Goal: Find specific page/section: Find specific page/section

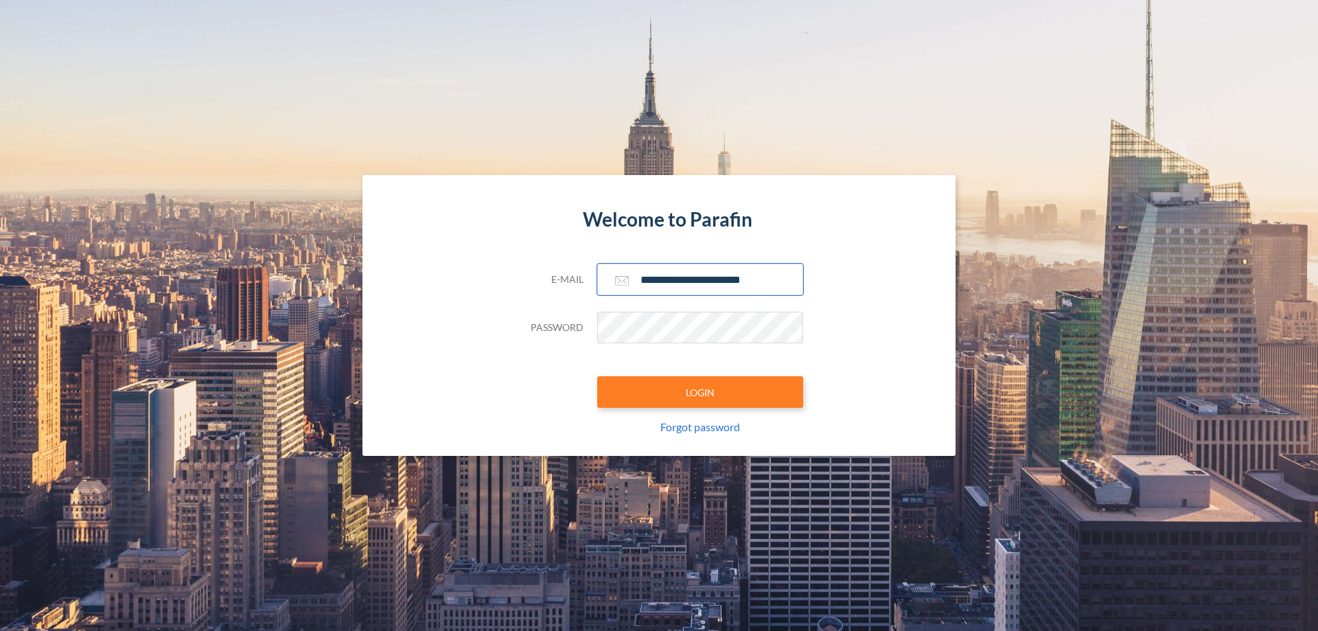
type input "**********"
click at [700, 392] on button "LOGIN" at bounding box center [700, 392] width 206 height 32
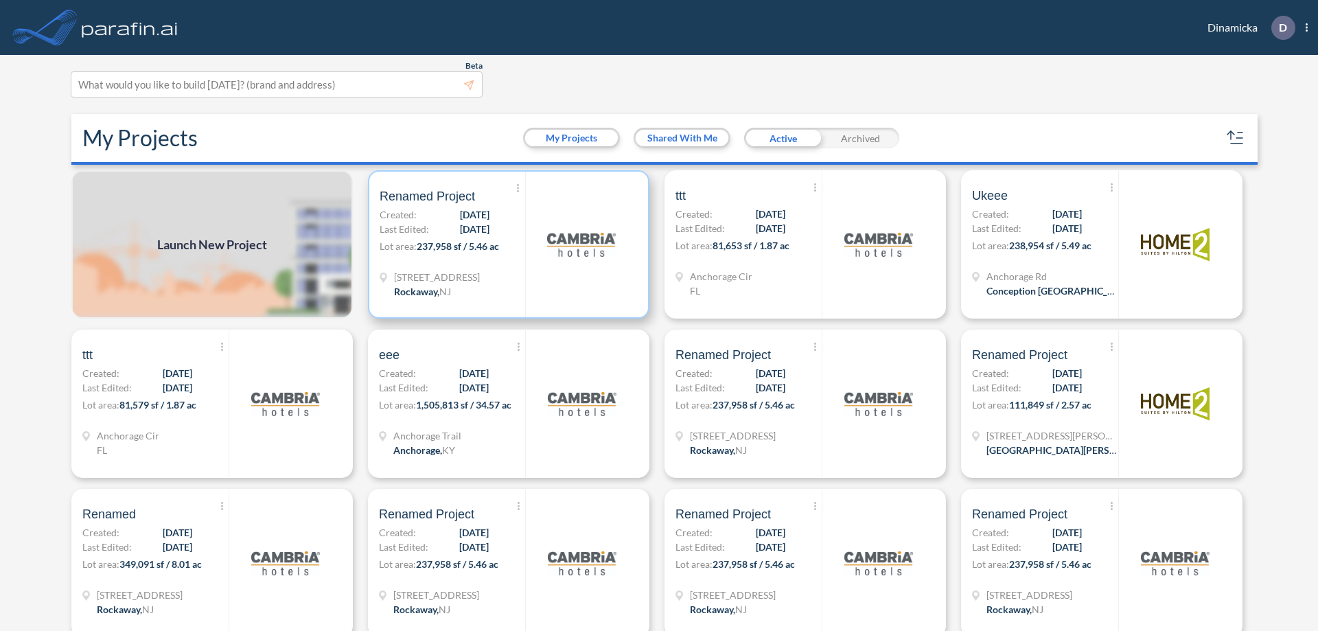
scroll to position [3, 0]
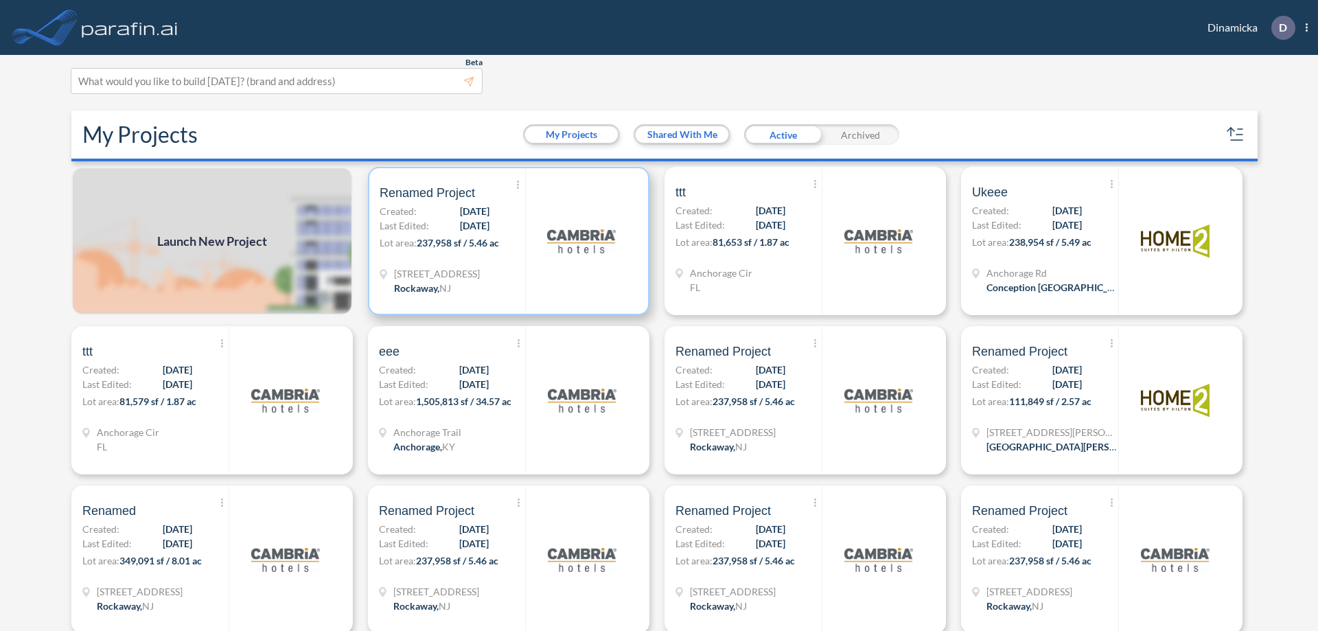
click at [506, 241] on p "Lot area: 237,958 sf / 5.46 ac" at bounding box center [452, 245] width 145 height 20
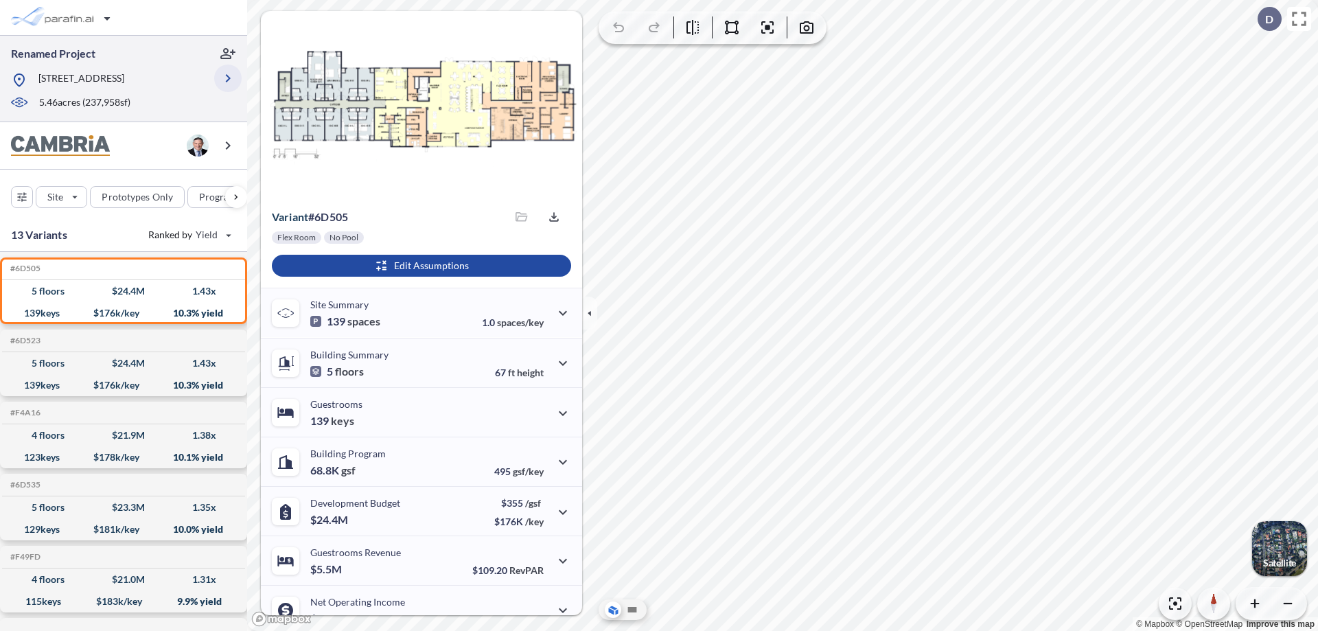
click at [228, 83] on icon "button" at bounding box center [228, 78] width 16 height 16
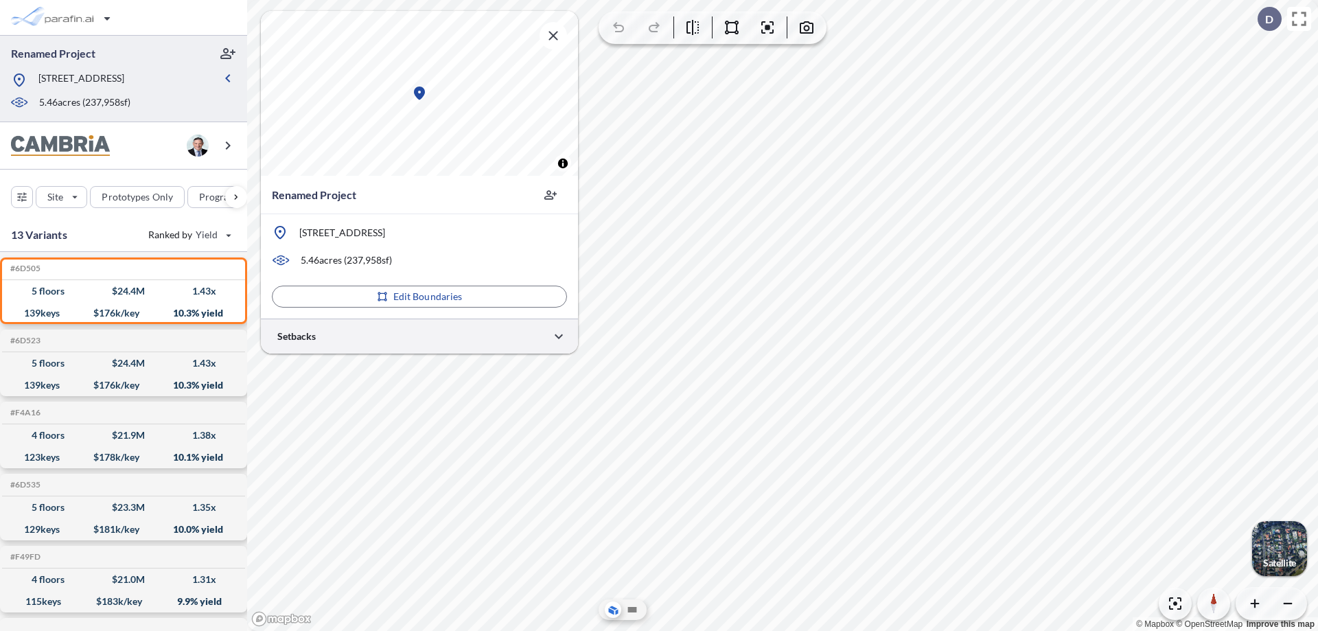
click at [419, 336] on div at bounding box center [419, 335] width 317 height 35
